Goal: Information Seeking & Learning: Learn about a topic

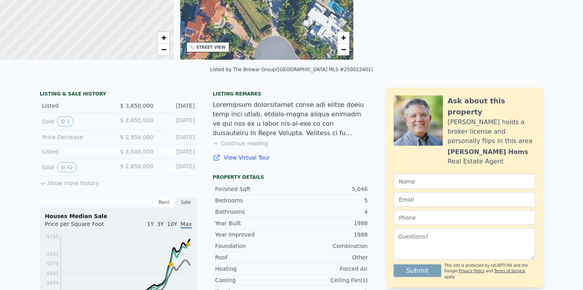
scroll to position [3, 0]
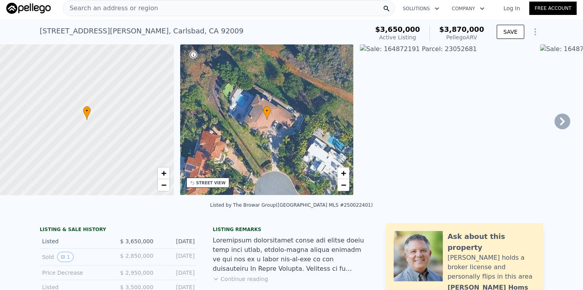
click at [186, 3] on div "Search an address or region" at bounding box center [229, 8] width 332 height 16
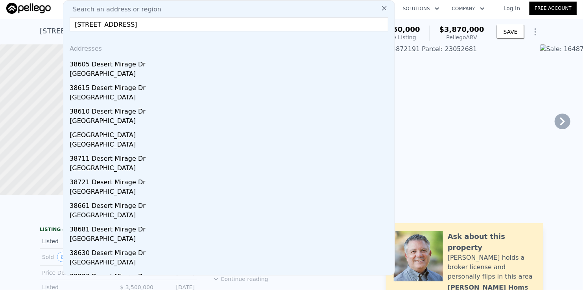
click at [189, 24] on input "8830 Desert Mirage Dr, Palm Desert" at bounding box center [229, 24] width 319 height 14
type input "8830 Desert Mirage Dr, Palm Desert"
click at [177, 26] on input "8830 Desert Mirage Dr, Palm Desert" at bounding box center [229, 24] width 319 height 14
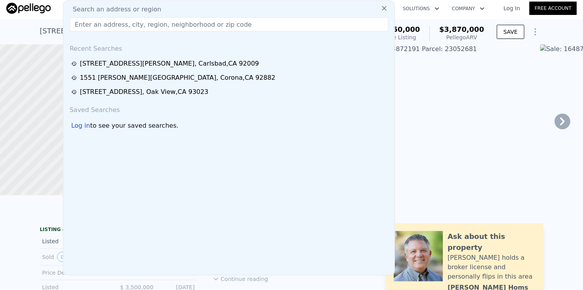
paste input "38830 Desert Mirage Dr, Palm Desert"
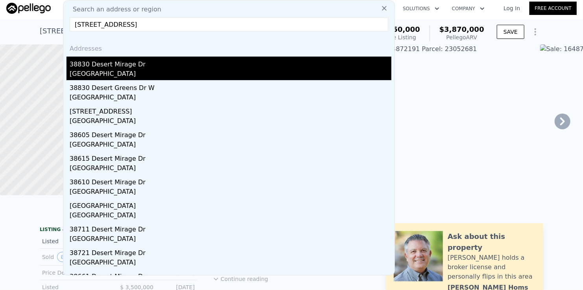
type input "38830 Desert Mirage Dr, Palm Desert"
click at [138, 68] on div "38830 Desert Mirage Dr" at bounding box center [231, 63] width 322 height 13
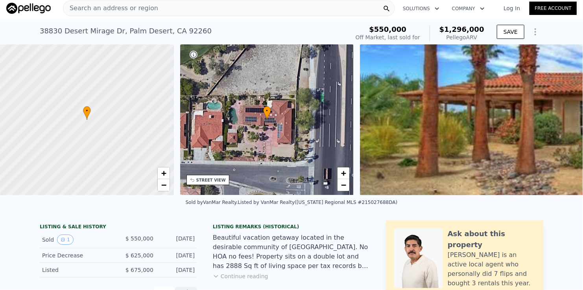
click at [346, 25] on div "38830 Desert Mirage Dr , Palm Desert , CA 92260 Sold Apr 2016 for $550k (~ARV $…" at bounding box center [193, 33] width 307 height 22
drag, startPoint x: 446, startPoint y: 30, endPoint x: 482, endPoint y: 30, distance: 36.2
click at [482, 30] on div "$1,296,000 Pellego ARV" at bounding box center [457, 34] width 55 height 16
copy span "$1,296,000"
click at [166, 214] on div "Sold by VanMar Realty . Listed by VanMar Realty (California Regional MLS #21502…" at bounding box center [291, 205] width 583 height 19
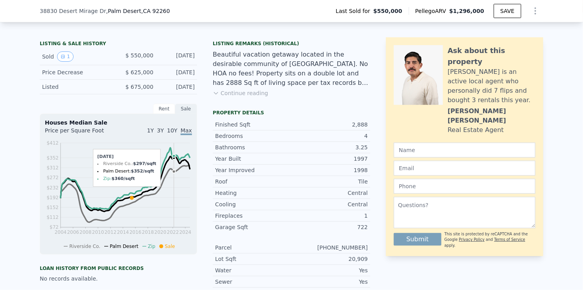
scroll to position [118, 0]
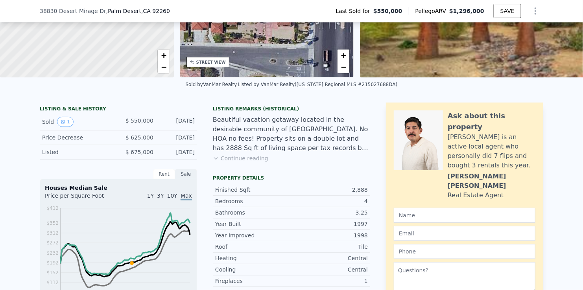
click at [22, 148] on div "LISTING & SALE HISTORY Sold 1 $ 550,000 Apr 3, 2016 Price Decrease $ 625,000 Ap…" at bounding box center [291, 289] width 583 height 387
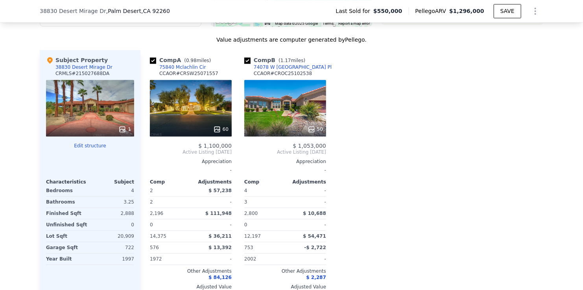
scroll to position [748, 0]
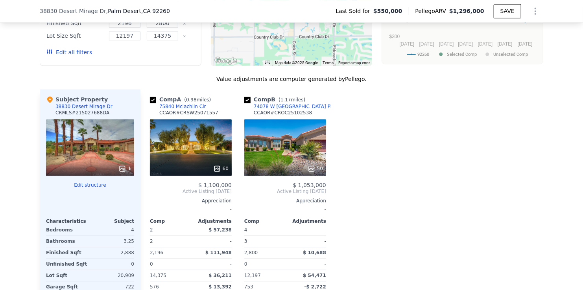
click at [264, 110] on div "74078 W [GEOGRAPHIC_DATA] Pl" at bounding box center [293, 106] width 78 height 6
click at [267, 110] on div "74078 W [GEOGRAPHIC_DATA] Pl" at bounding box center [293, 106] width 78 height 6
click at [175, 110] on div "75840 Mclachlin Cir" at bounding box center [182, 106] width 47 height 6
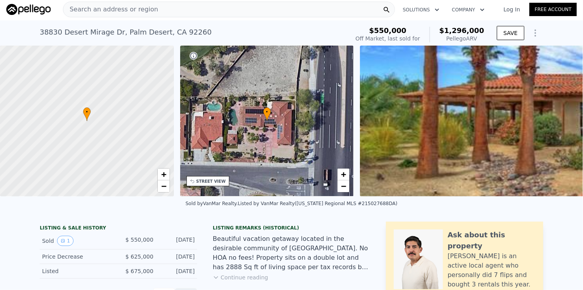
scroll to position [0, 0]
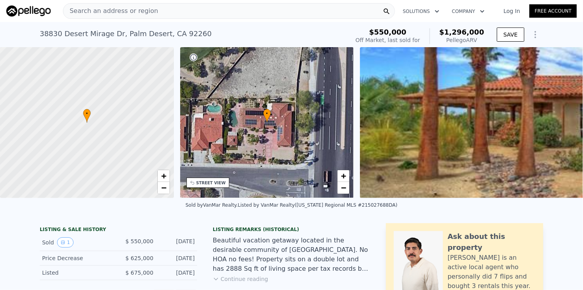
click at [209, 8] on div "Search an address or region" at bounding box center [229, 11] width 332 height 16
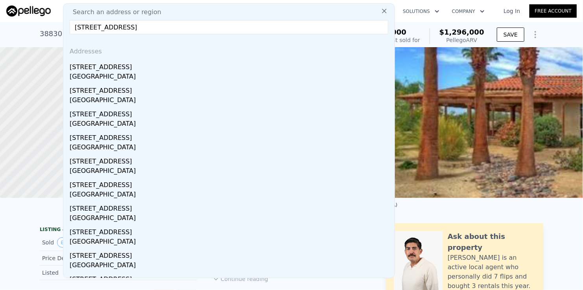
click at [175, 30] on input "3252 Cattaraugus Ave, Los Angeles" at bounding box center [229, 27] width 319 height 14
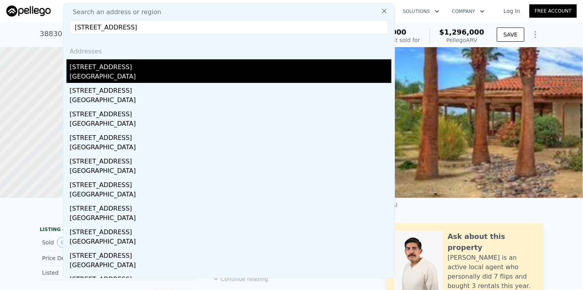
type input "3252 Cattaraugus Ave, Los Angeles"
click at [135, 74] on div "Los Angeles, CA 90034" at bounding box center [231, 77] width 322 height 11
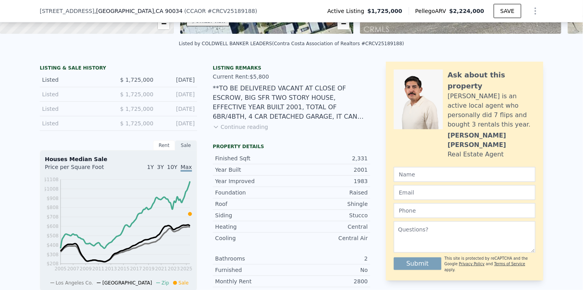
scroll to position [115, 0]
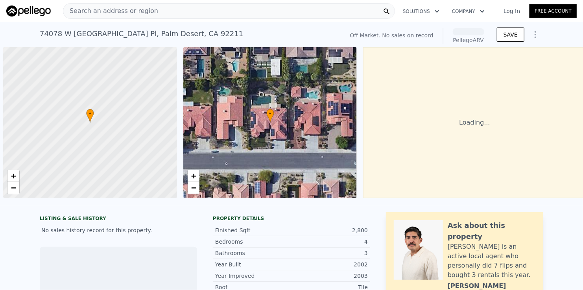
scroll to position [0, 3]
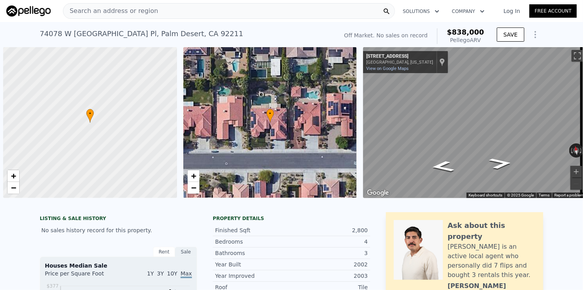
scroll to position [0, 3]
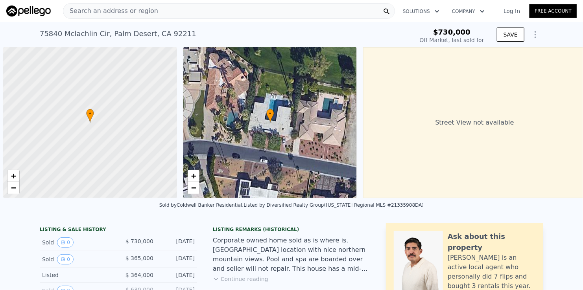
scroll to position [0, 3]
